Goal: Task Accomplishment & Management: Manage account settings

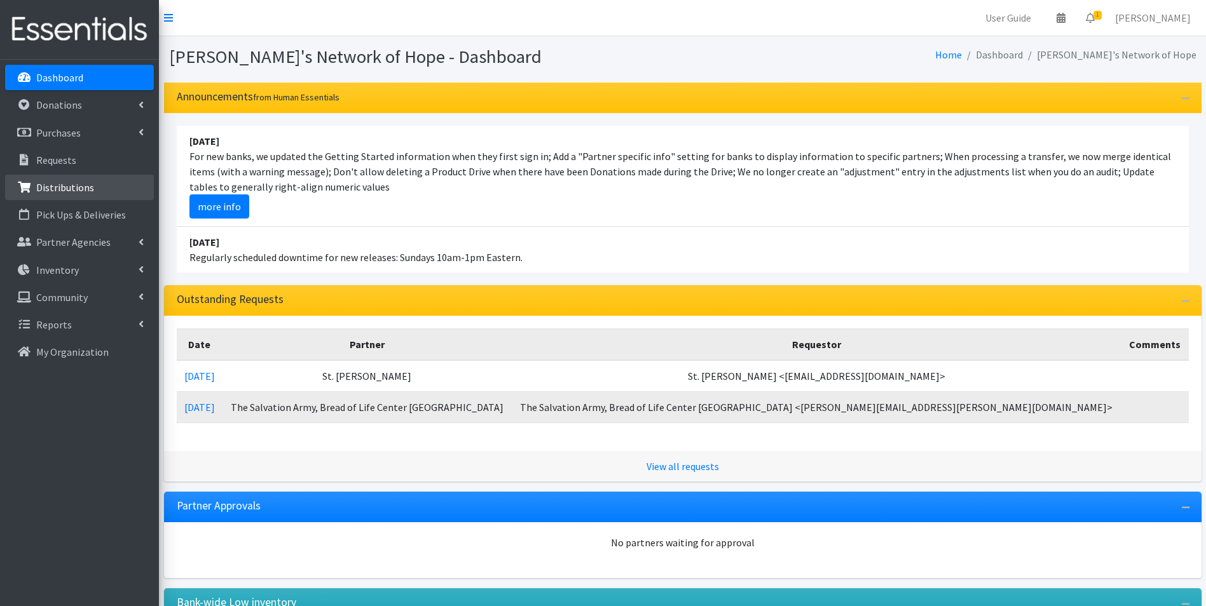
click at [57, 189] on p "Distributions" at bounding box center [65, 187] width 58 height 13
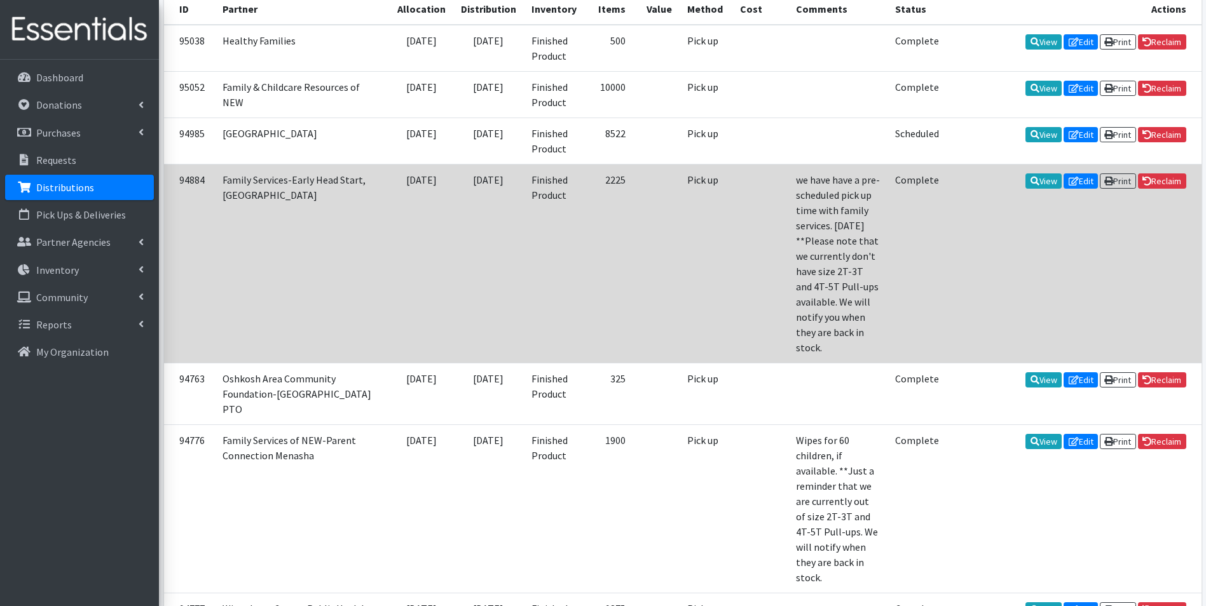
scroll to position [381, 0]
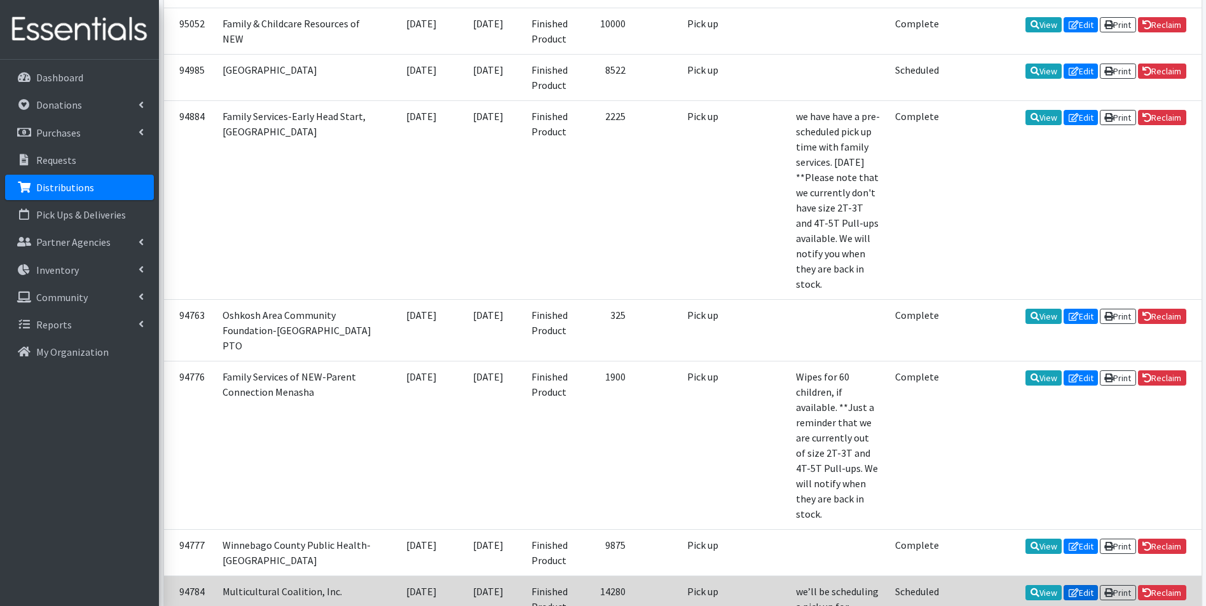
click at [1079, 586] on link "Edit" at bounding box center [1081, 593] width 34 height 15
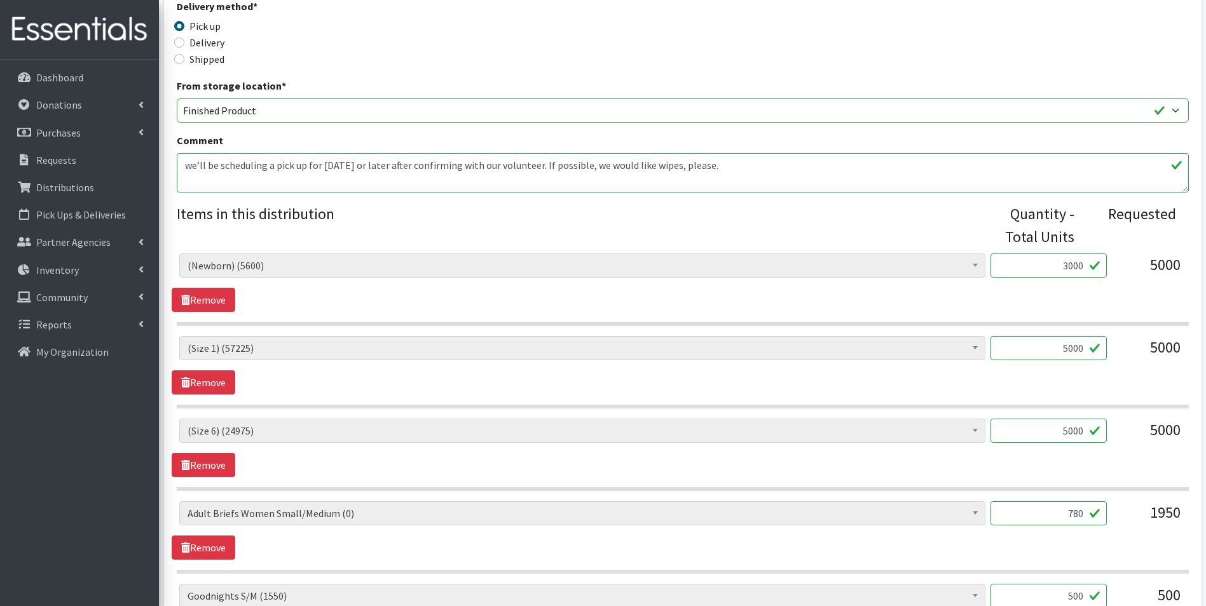
scroll to position [381, 0]
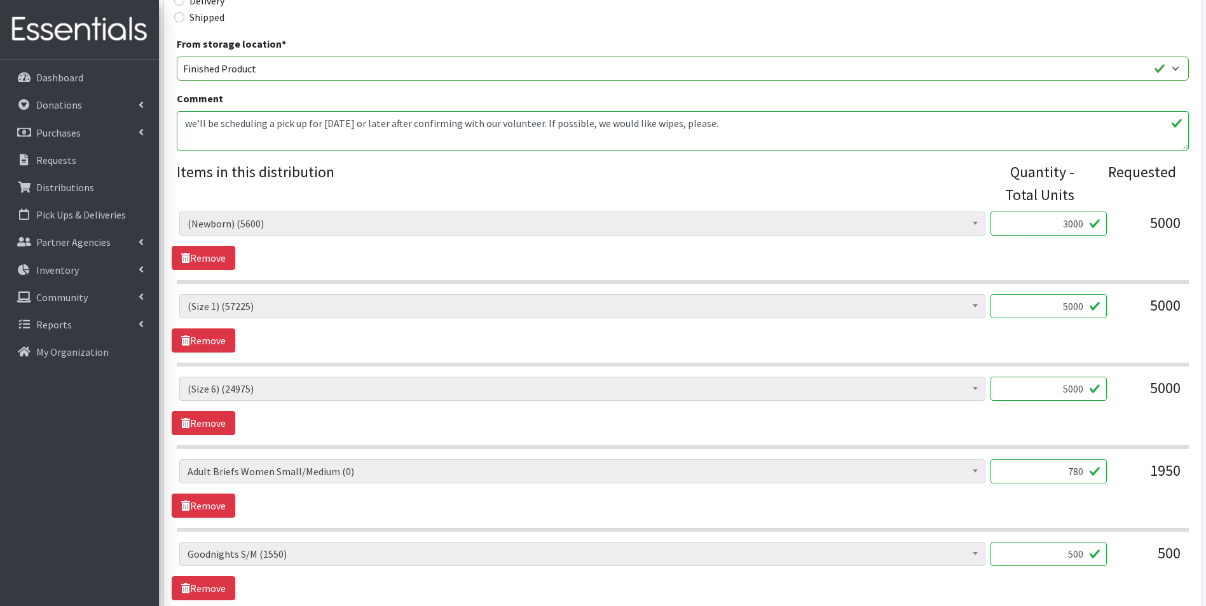
click at [1087, 474] on input "780" at bounding box center [1048, 472] width 116 height 24
type input "7"
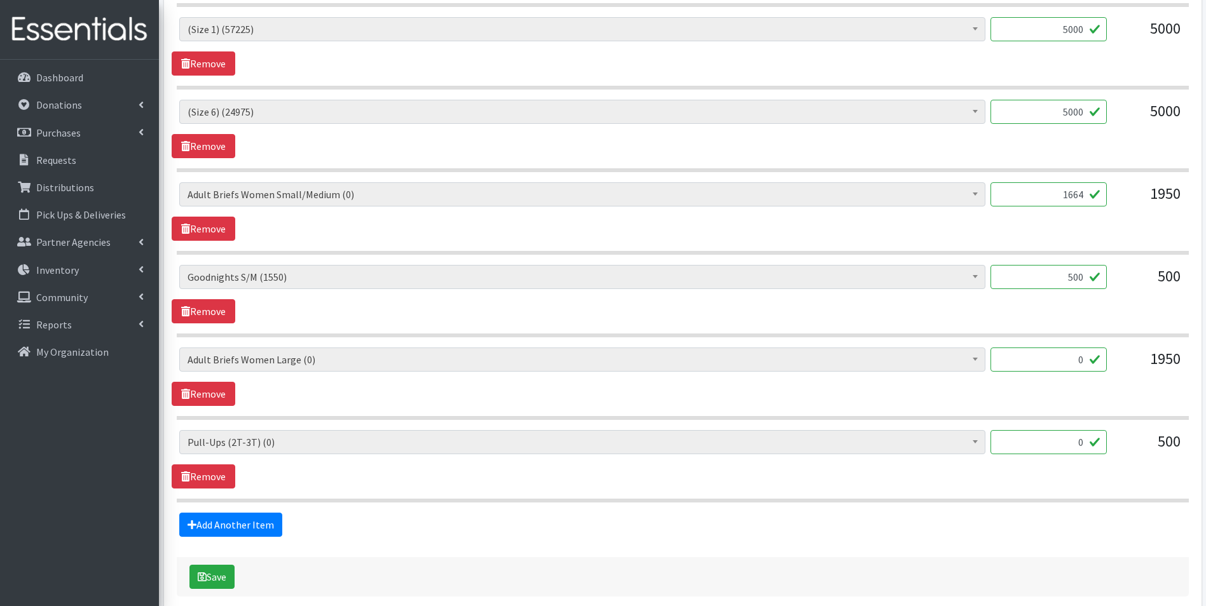
scroll to position [699, 0]
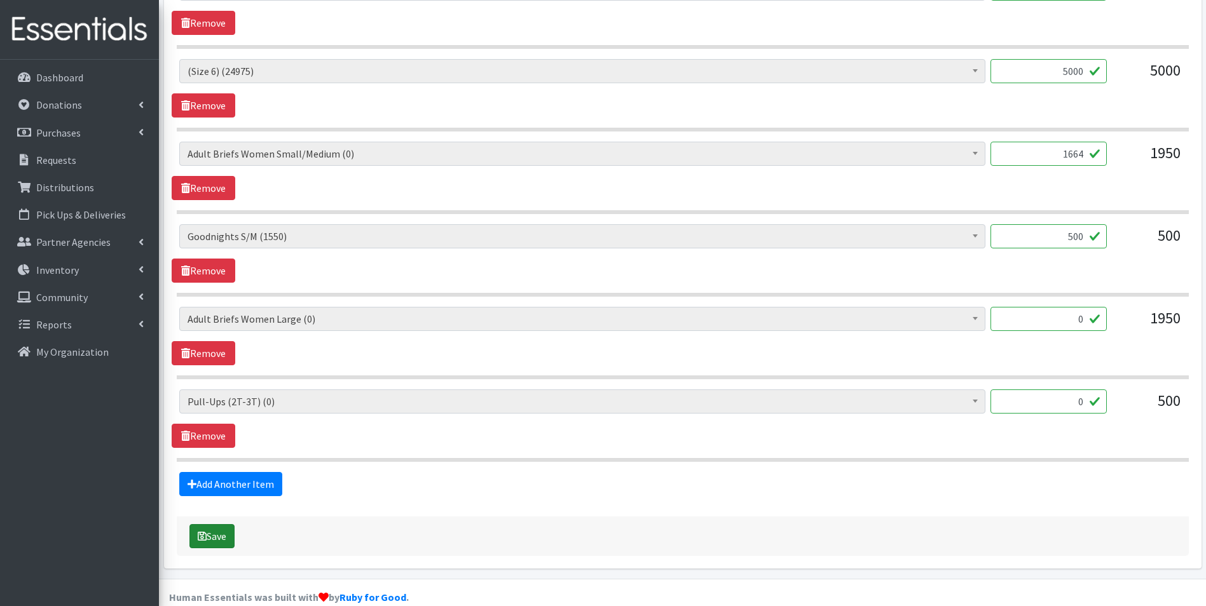
type input "1664"
click at [209, 537] on button "Save" at bounding box center [211, 536] width 45 height 24
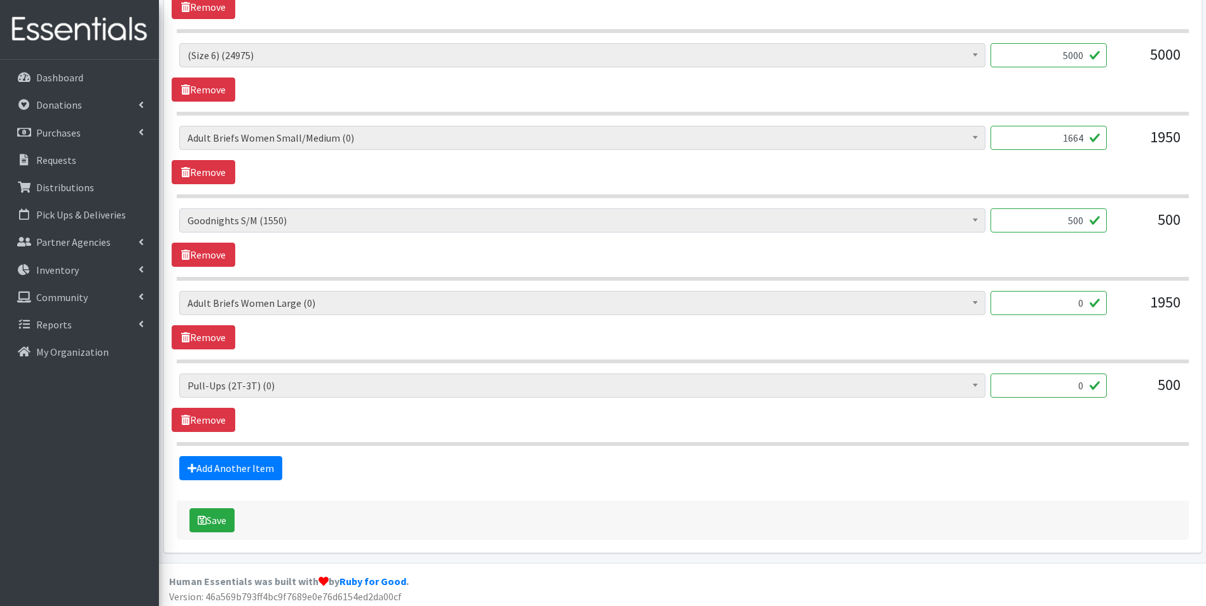
scroll to position [777, 0]
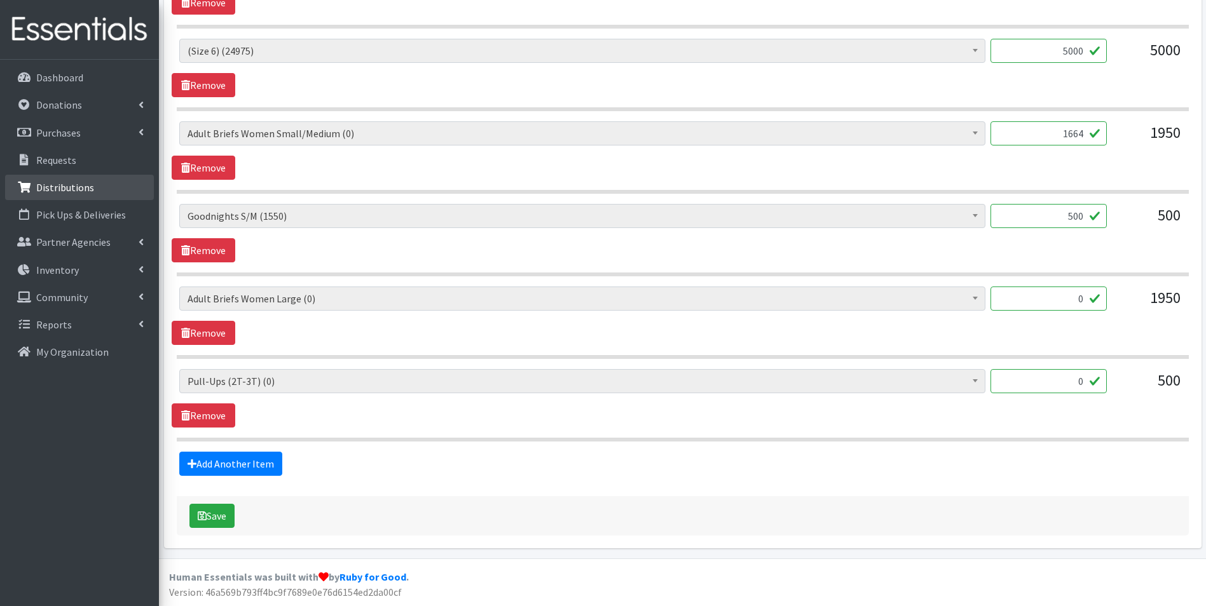
click at [69, 186] on p "Distributions" at bounding box center [65, 187] width 58 height 13
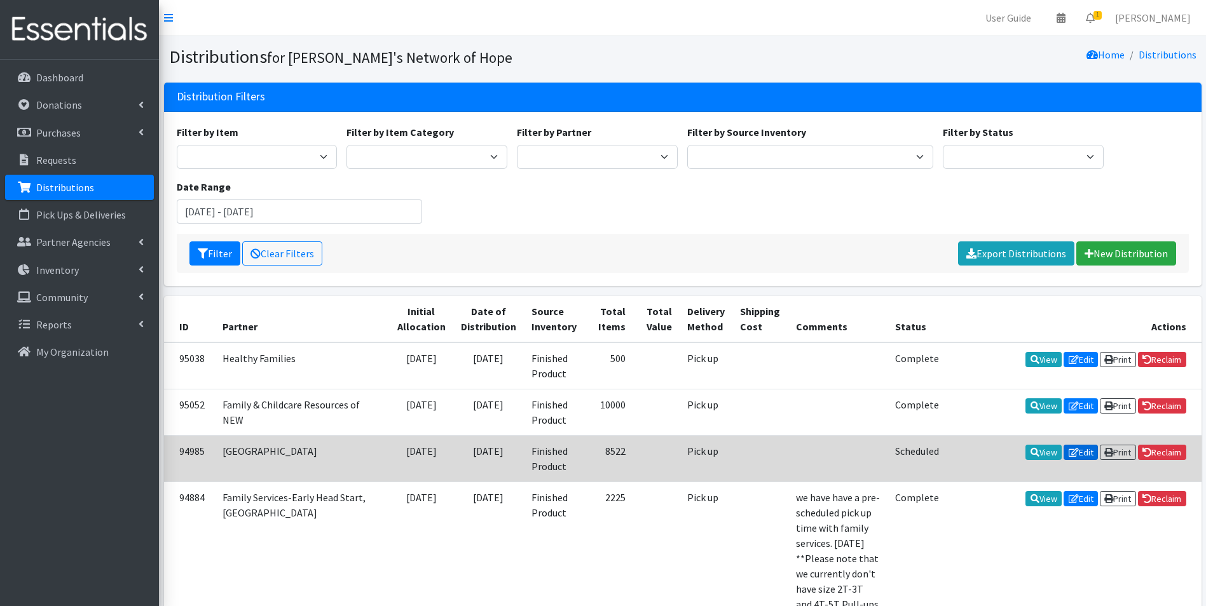
click at [1081, 451] on link "Edit" at bounding box center [1081, 452] width 34 height 15
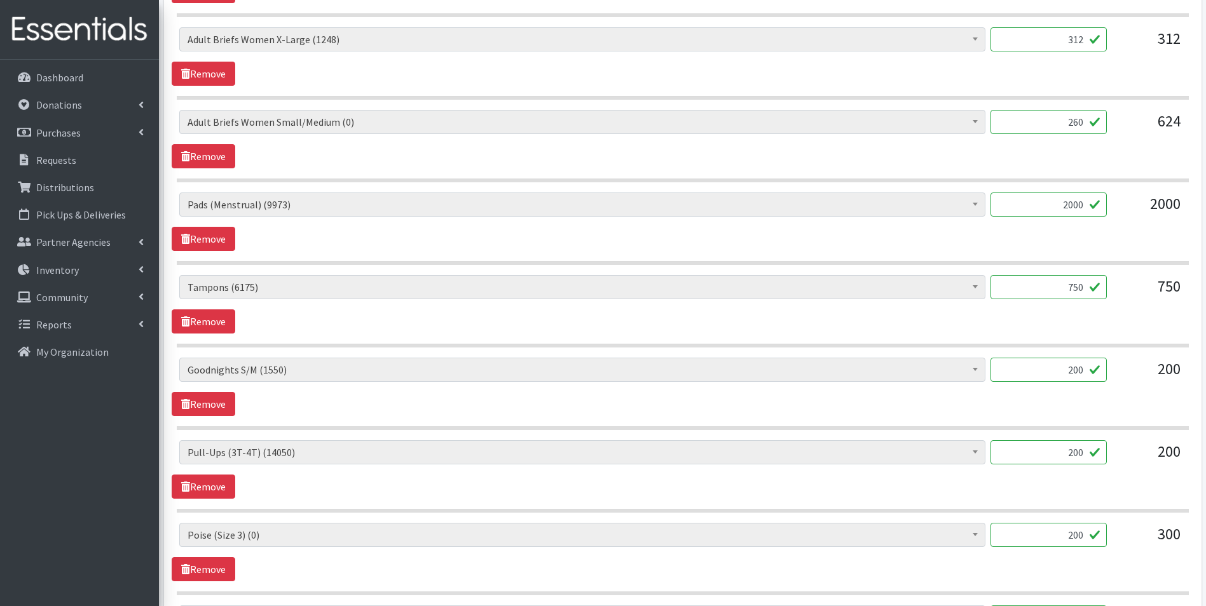
scroll to position [1208, 0]
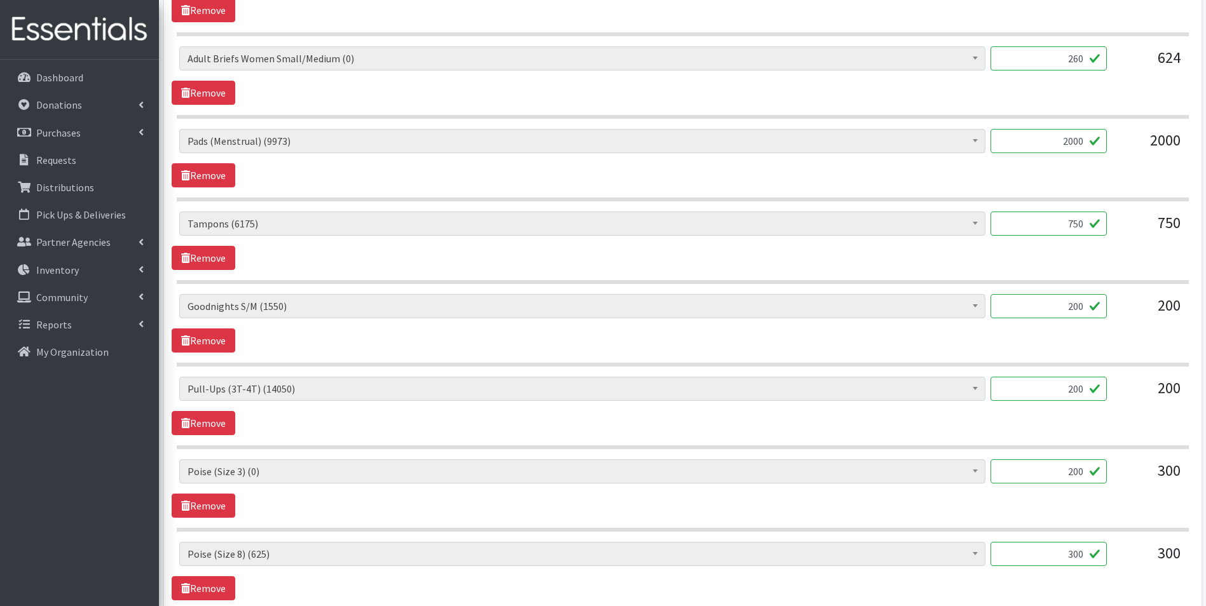
click at [1085, 474] on input "200" at bounding box center [1048, 472] width 116 height 24
type input "2"
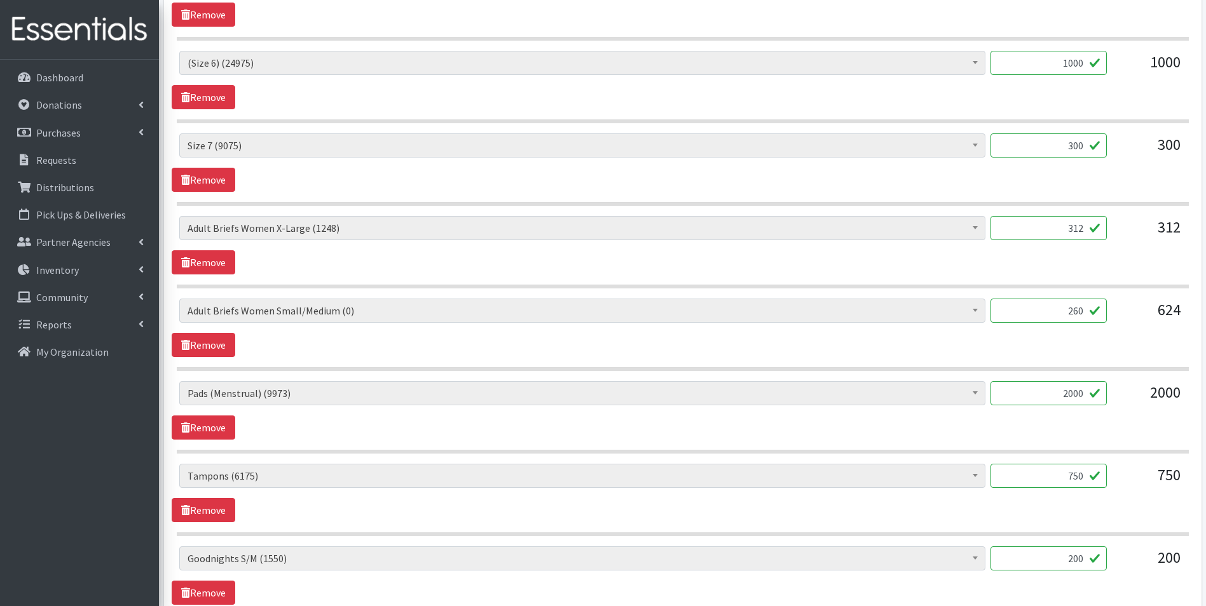
scroll to position [954, 0]
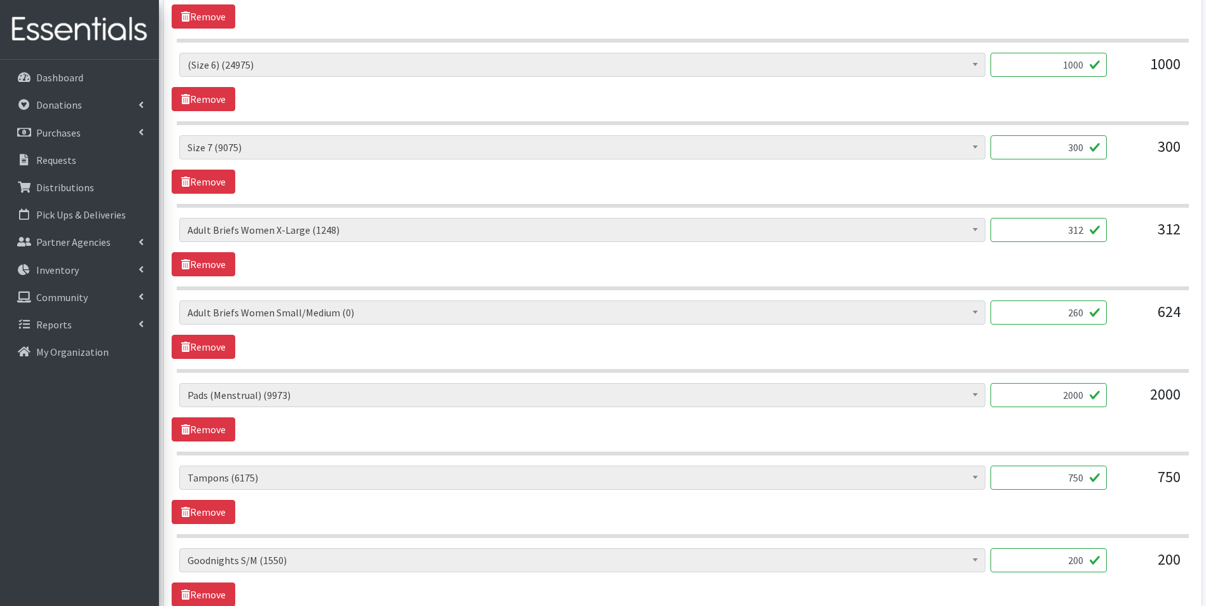
type input "325"
drag, startPoint x: 1085, startPoint y: 315, endPoint x: 1044, endPoint y: 317, distance: 40.8
click at [1044, 317] on input "260" at bounding box center [1048, 313] width 116 height 24
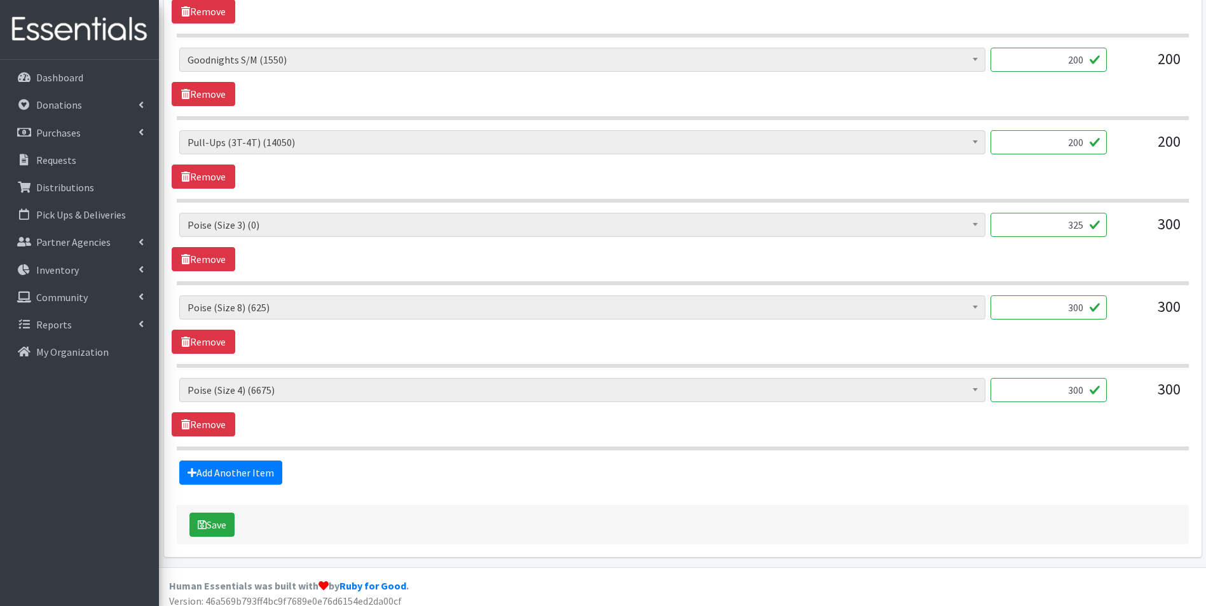
scroll to position [1463, 0]
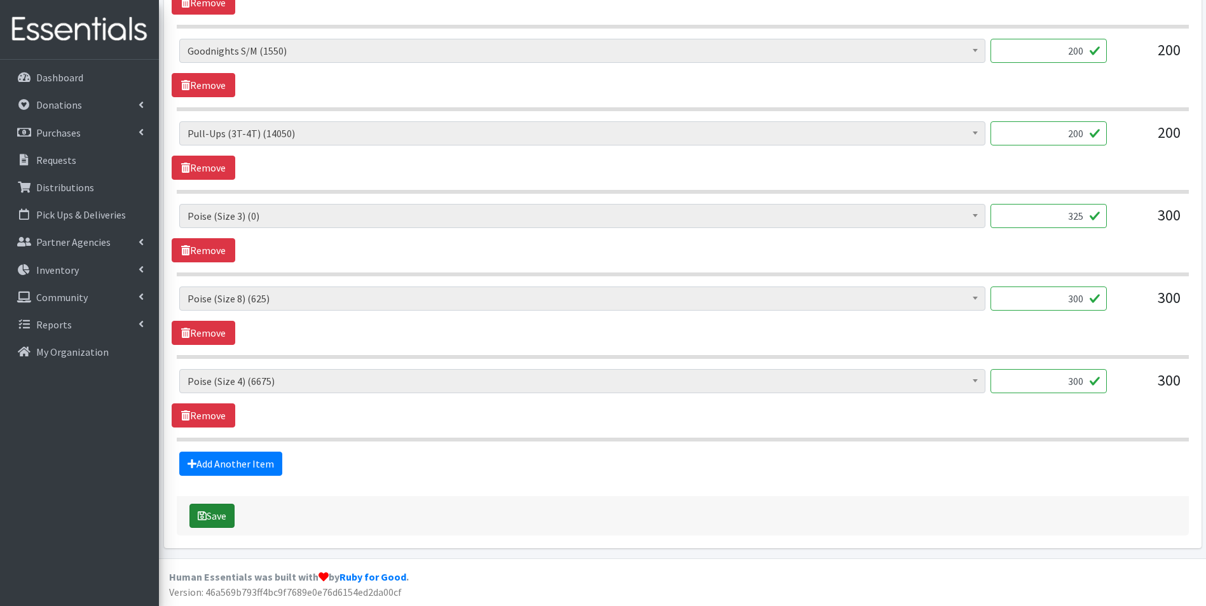
type input "624"
click at [217, 517] on button "Save" at bounding box center [211, 516] width 45 height 24
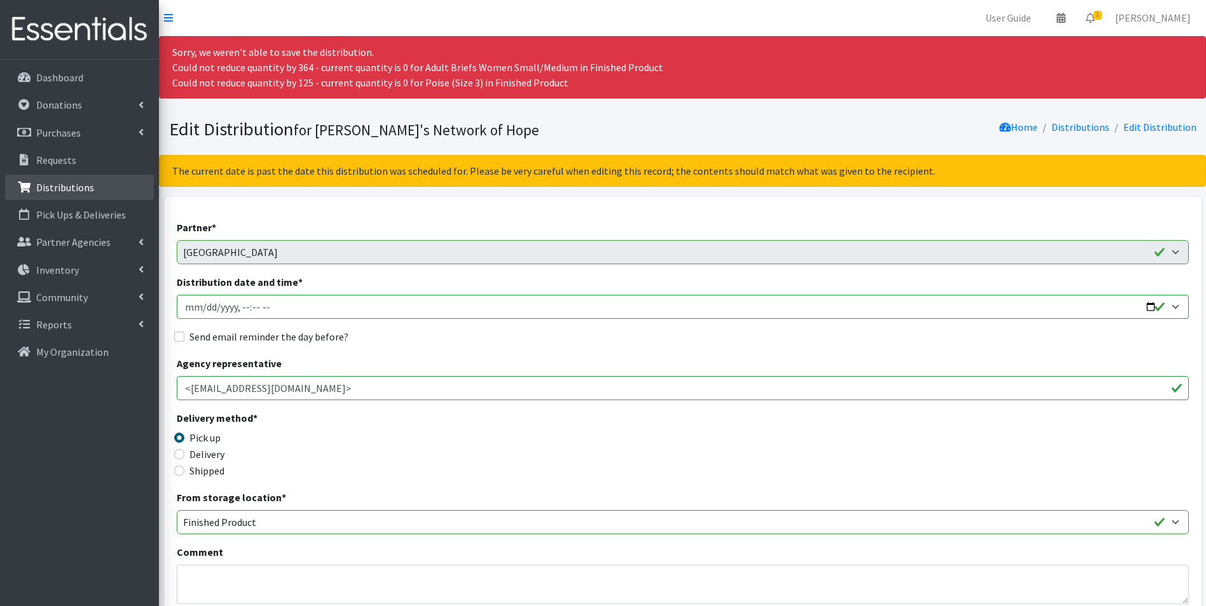
click at [82, 188] on p "Distributions" at bounding box center [65, 187] width 58 height 13
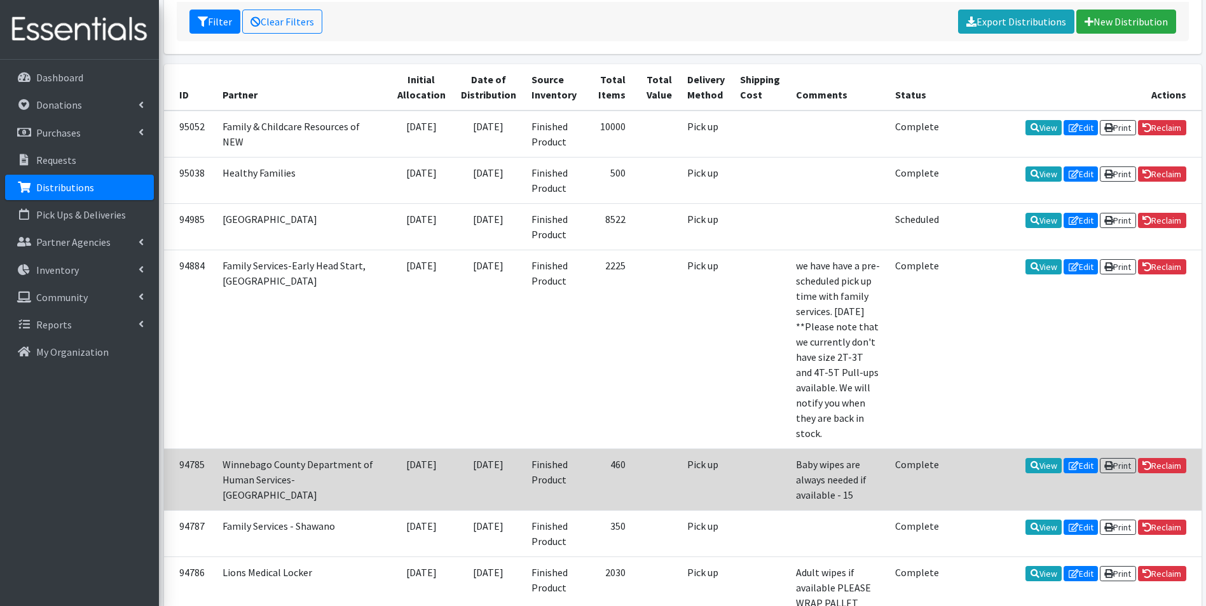
scroll to position [254, 0]
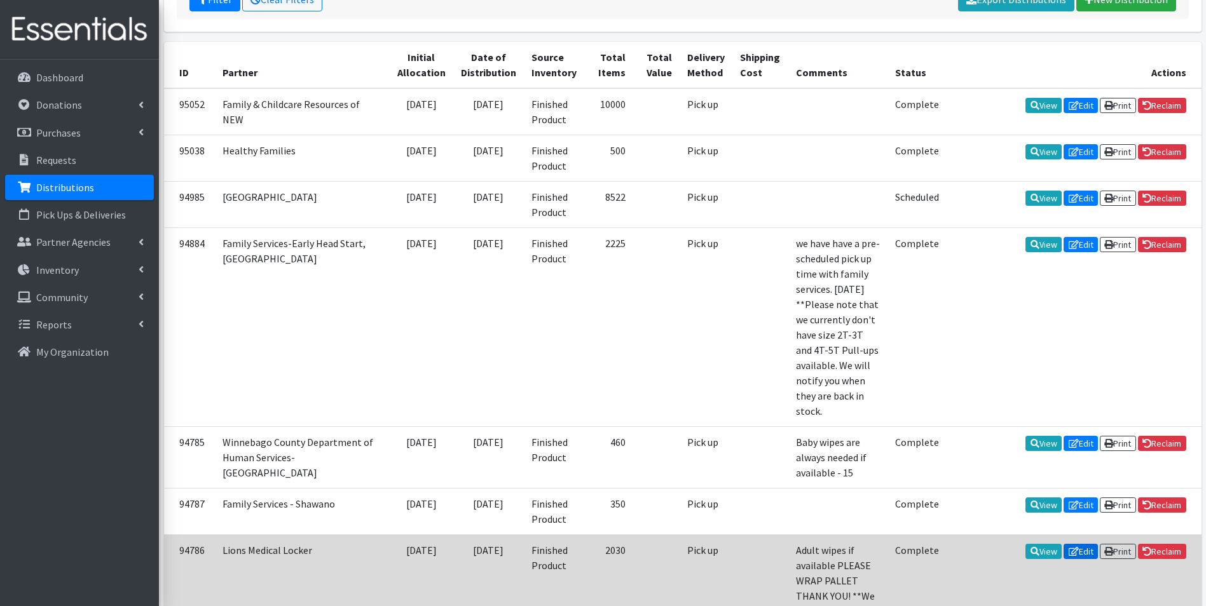
click at [1079, 544] on link "Edit" at bounding box center [1081, 551] width 34 height 15
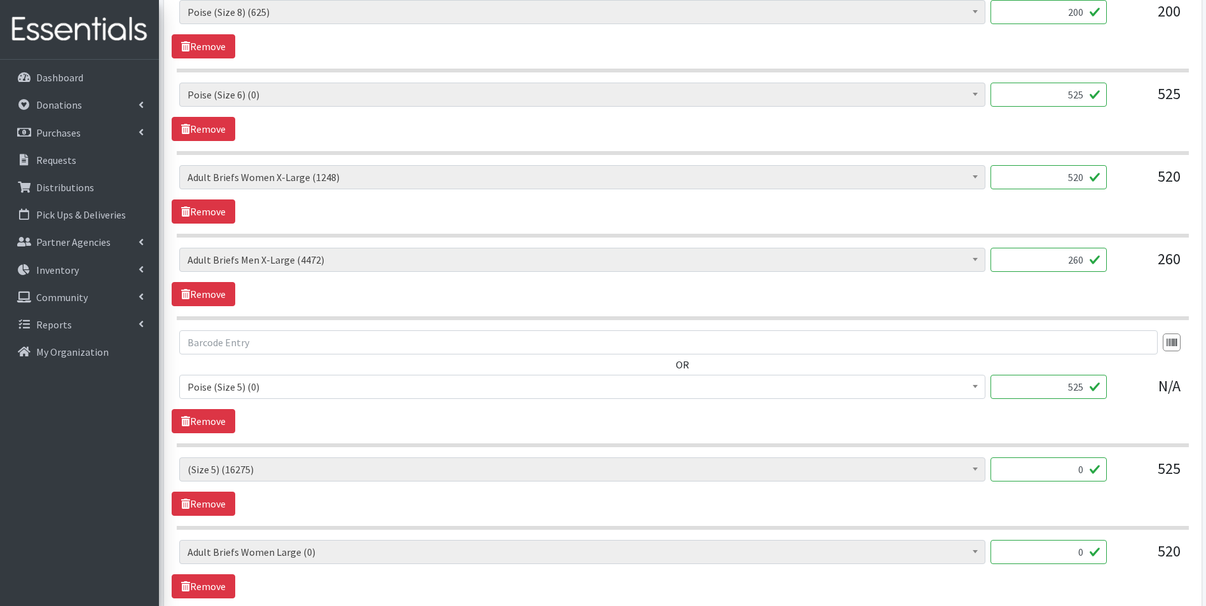
scroll to position [636, 0]
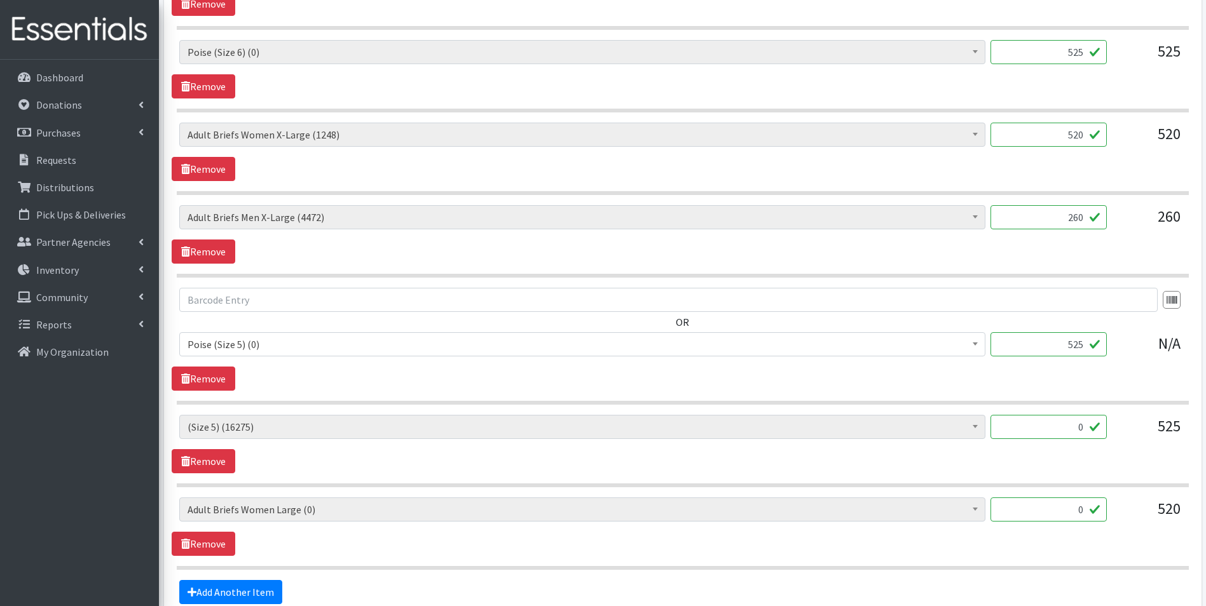
drag, startPoint x: 1071, startPoint y: 506, endPoint x: 1119, endPoint y: 509, distance: 47.8
click at [1119, 509] on div "(Newborn) (5600) (Preemie) (3417) (Size 1) (57225) (Size 2) (90500) (Size 3) (6…" at bounding box center [682, 515] width 1006 height 34
type input "520"
click at [207, 467] on link "Remove" at bounding box center [204, 461] width 64 height 24
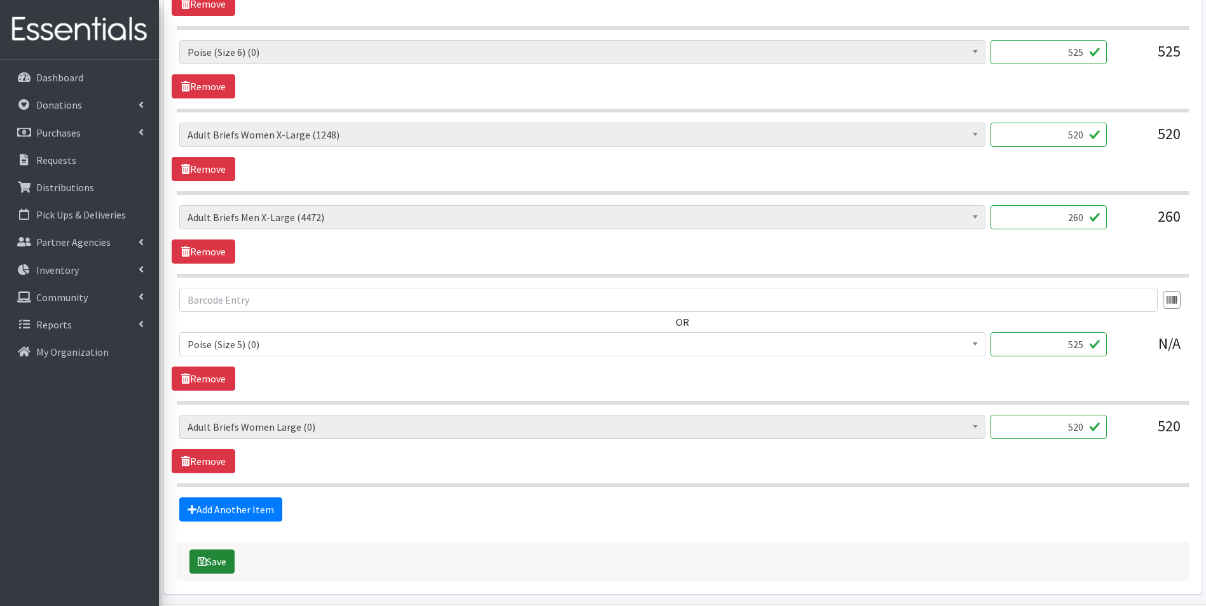
click at [207, 566] on button "Save" at bounding box center [211, 562] width 45 height 24
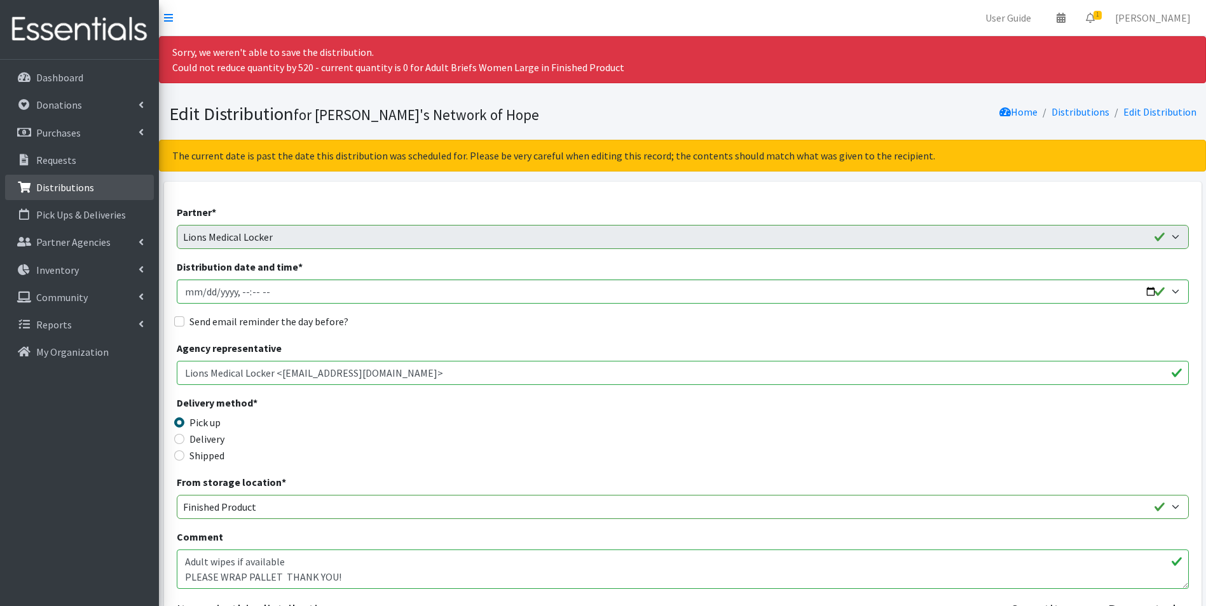
click at [60, 188] on p "Distributions" at bounding box center [65, 187] width 58 height 13
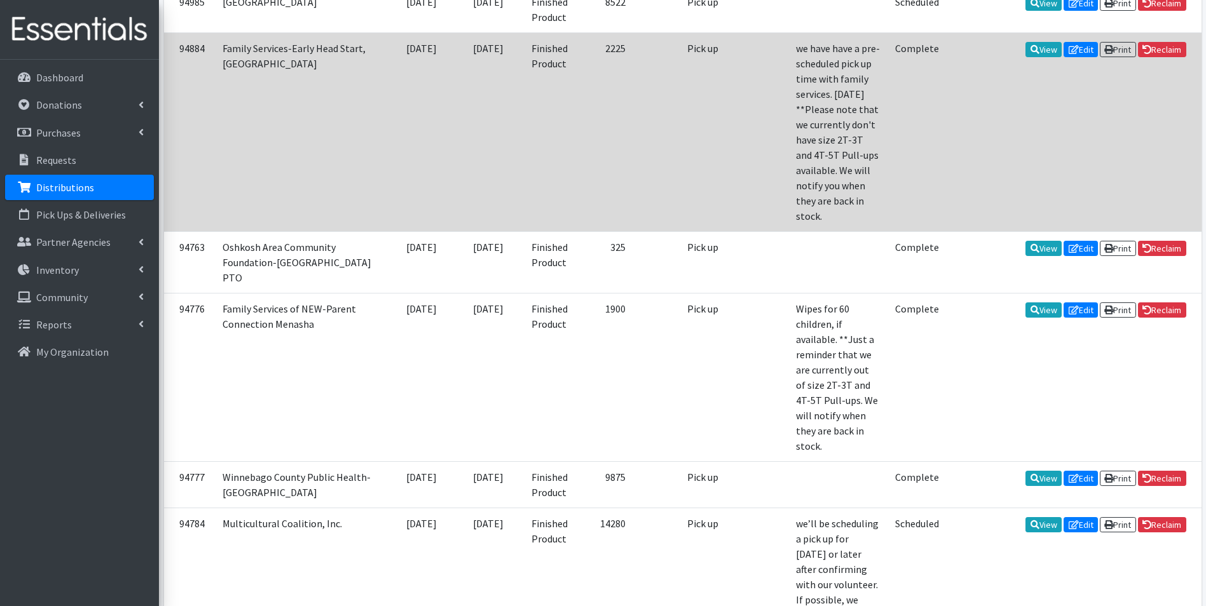
scroll to position [509, 0]
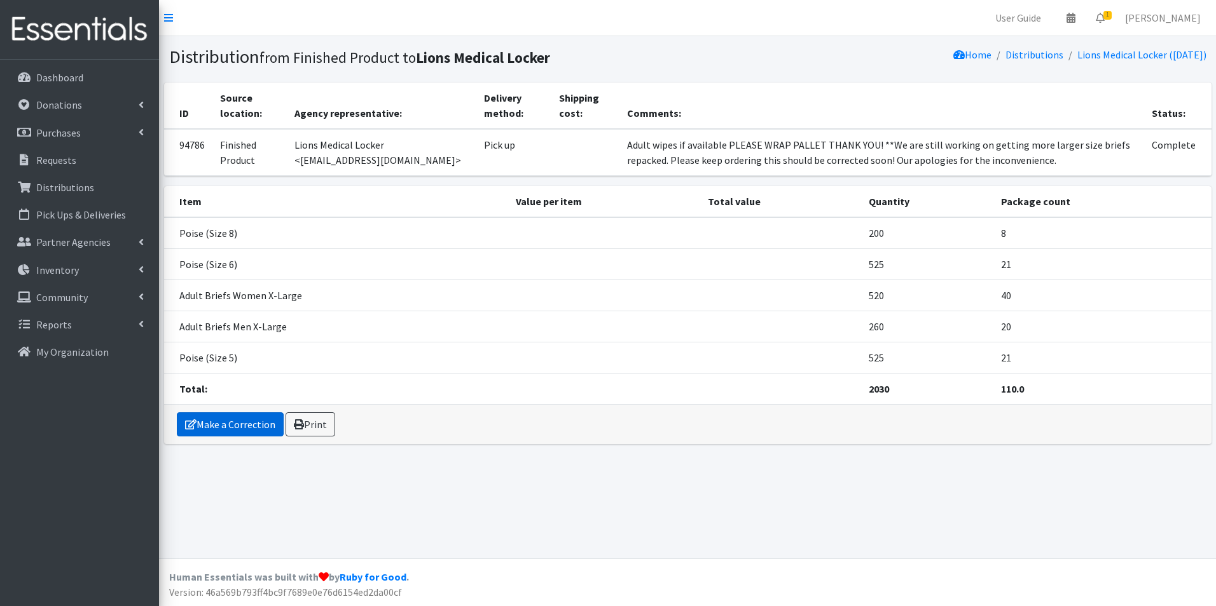
click at [235, 425] on link "Make a Correction" at bounding box center [230, 425] width 107 height 24
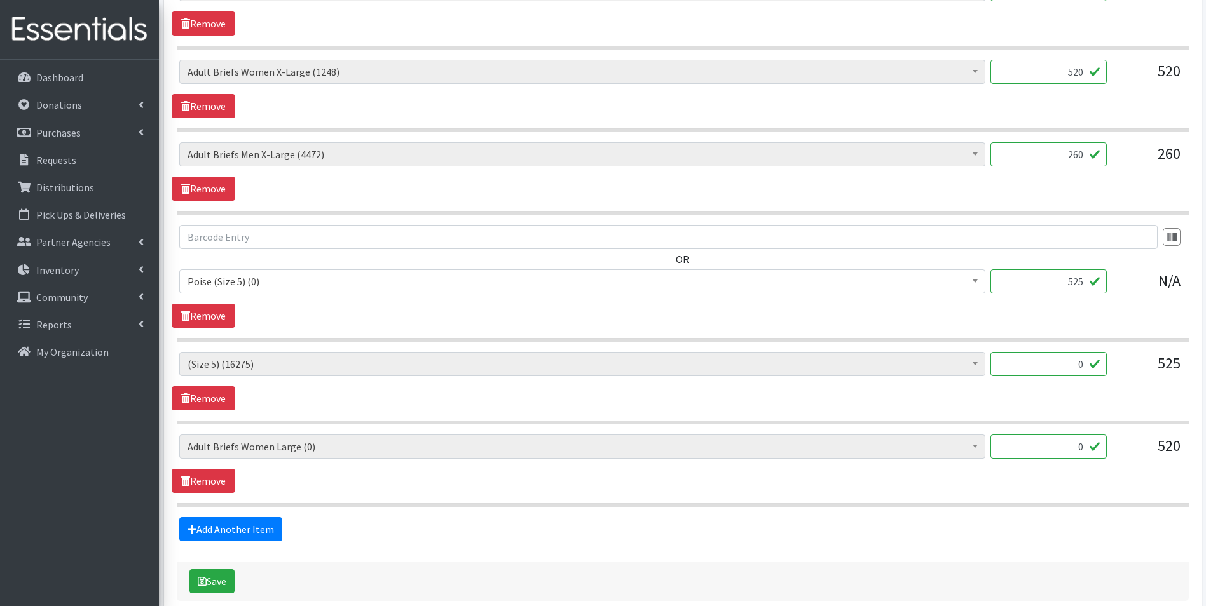
scroll to position [699, 0]
drag, startPoint x: 1071, startPoint y: 445, endPoint x: 1105, endPoint y: 450, distance: 34.7
click at [1105, 450] on input "0" at bounding box center [1048, 446] width 116 height 24
type input "520"
click at [208, 582] on button "Save" at bounding box center [211, 581] width 45 height 24
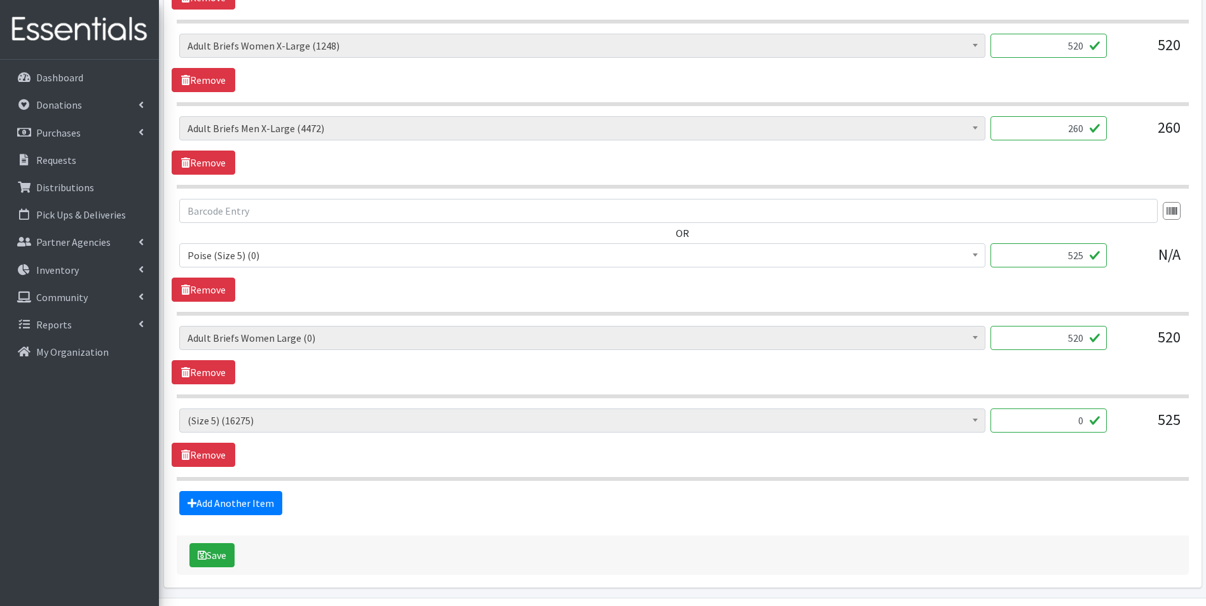
scroll to position [821, 0]
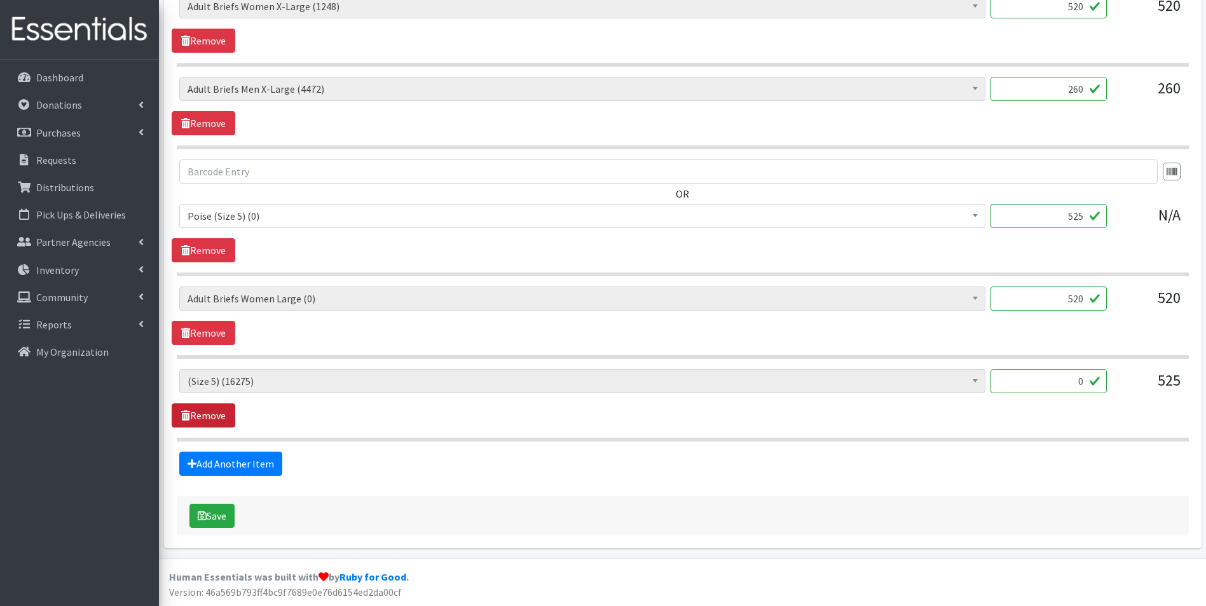
click at [207, 419] on link "Remove" at bounding box center [204, 416] width 64 height 24
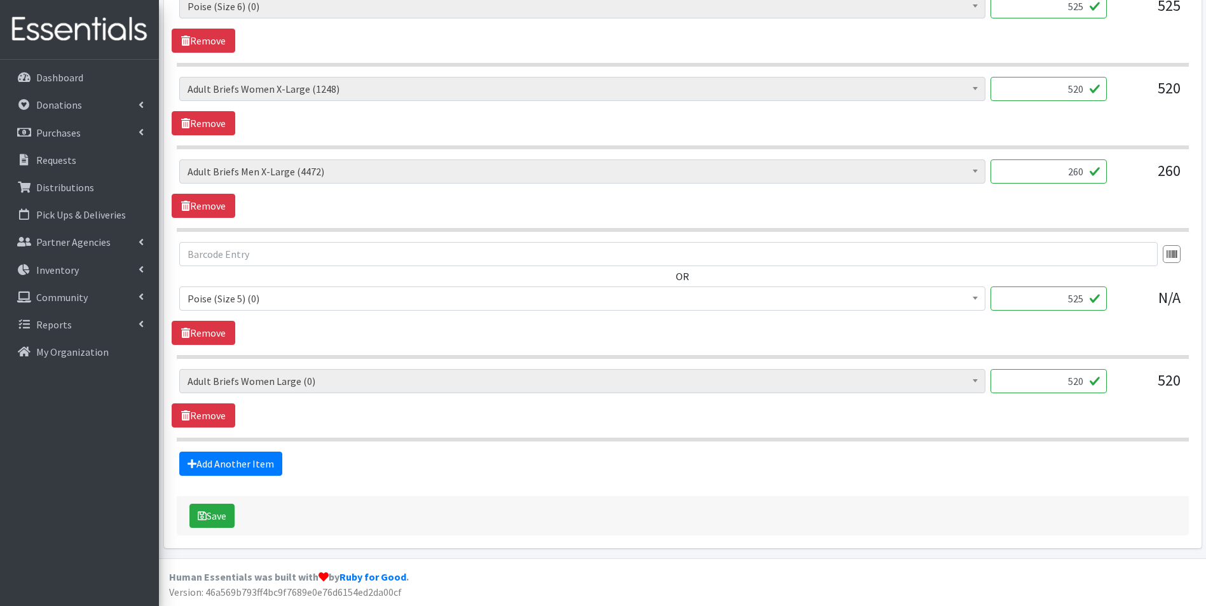
scroll to position [739, 0]
click at [219, 512] on button "Save" at bounding box center [211, 516] width 45 height 24
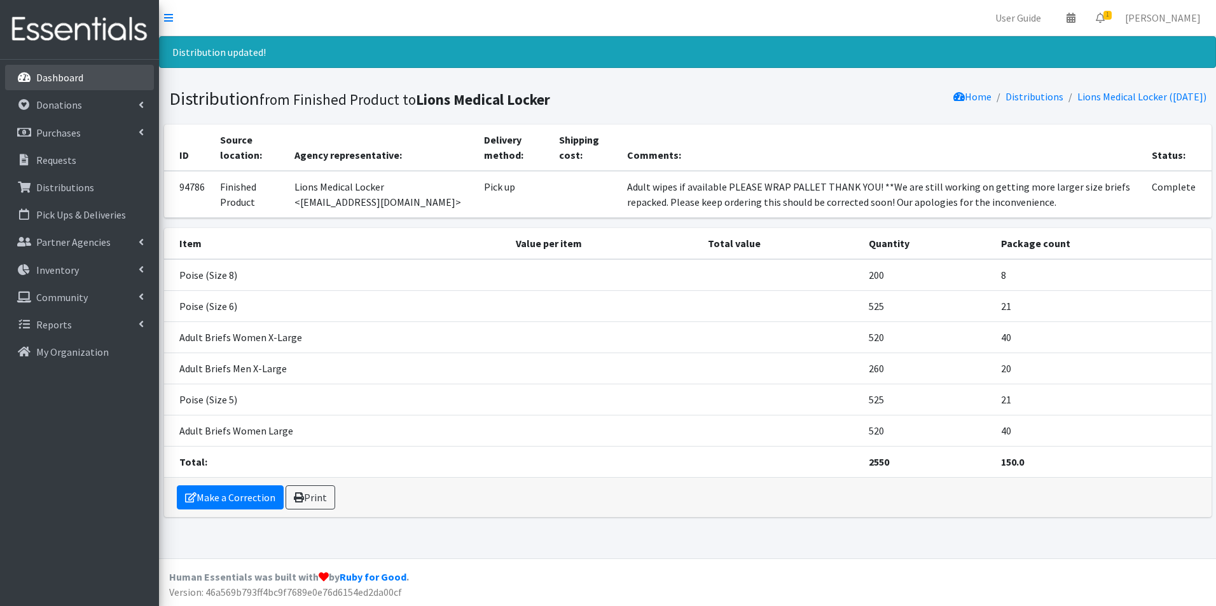
click at [84, 84] on link "Dashboard" at bounding box center [79, 77] width 149 height 25
